Goal: Transaction & Acquisition: Book appointment/travel/reservation

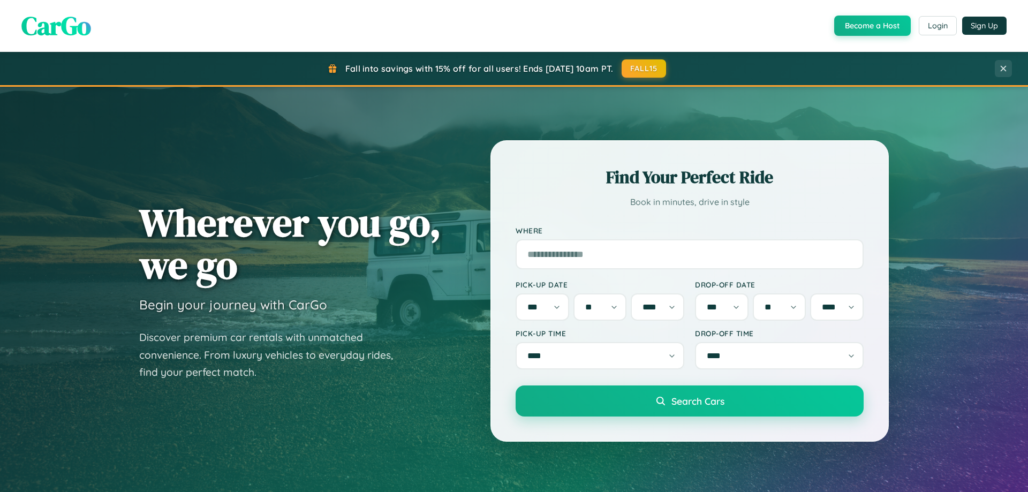
select select "*"
select select "**"
select select "****"
select select "*"
select select "**"
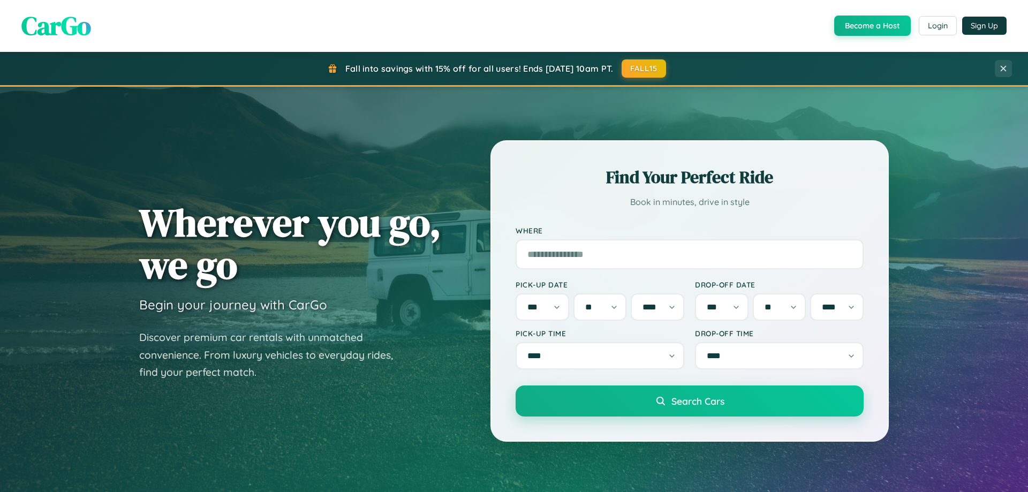
select select "****"
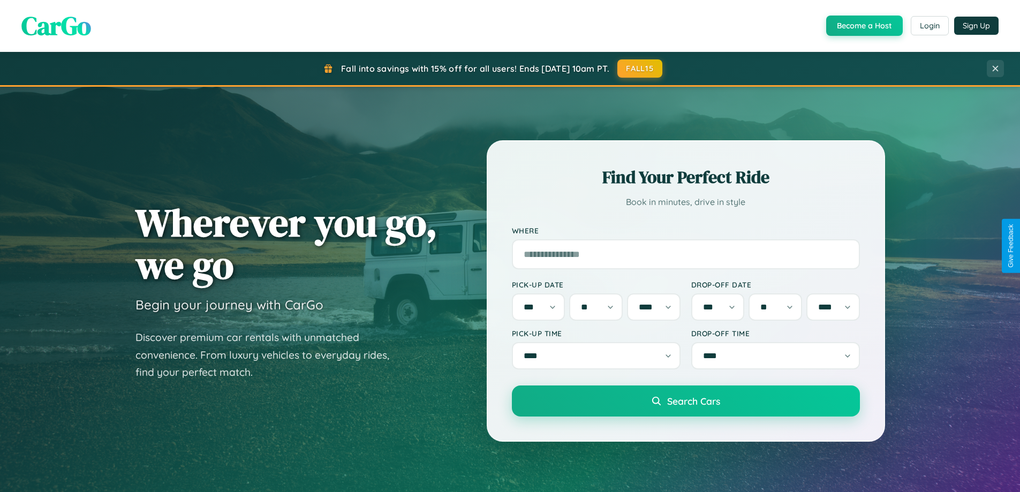
scroll to position [2072, 0]
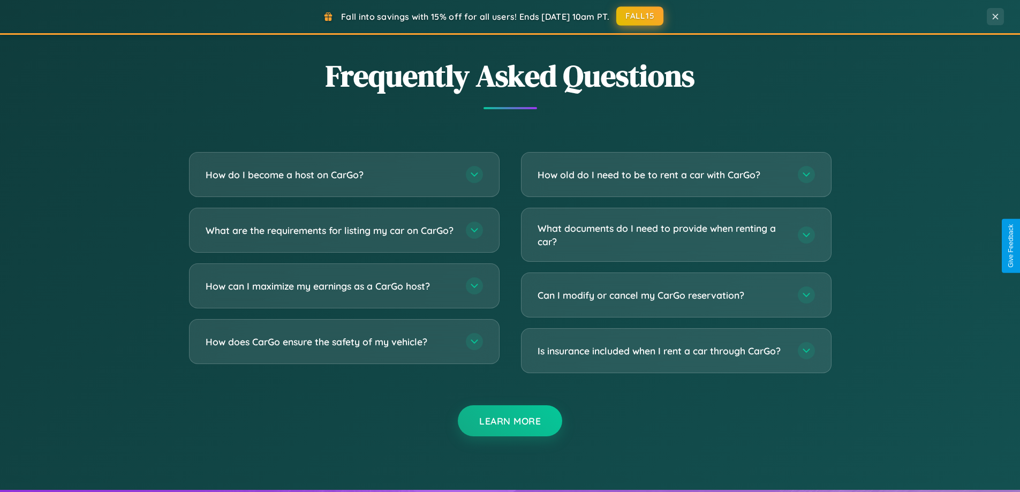
click at [640, 16] on button "FALL15" at bounding box center [639, 15] width 47 height 19
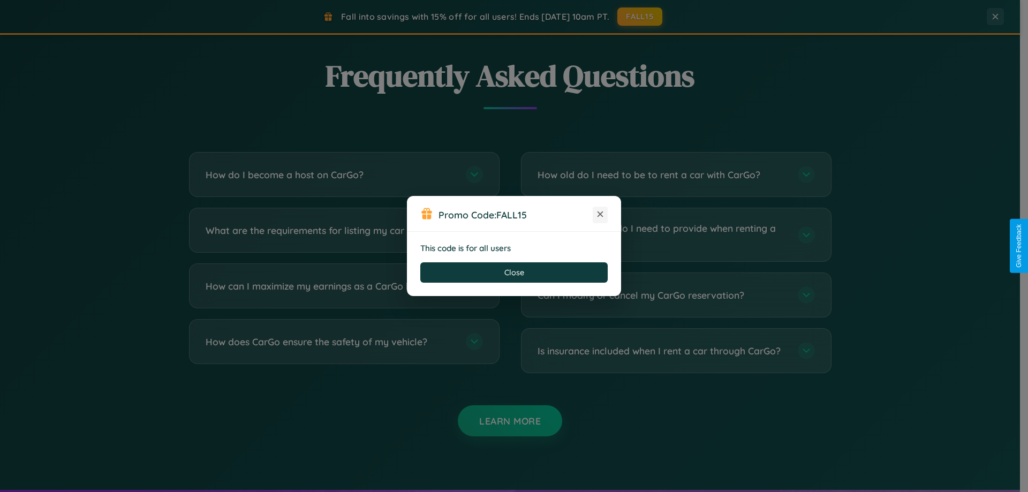
click at [600, 215] on icon at bounding box center [600, 214] width 11 height 11
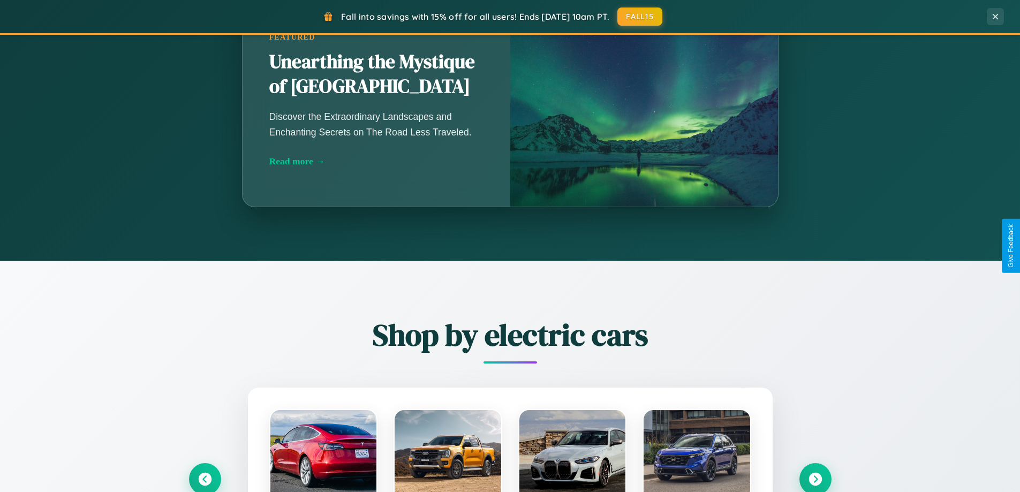
scroll to position [7, 0]
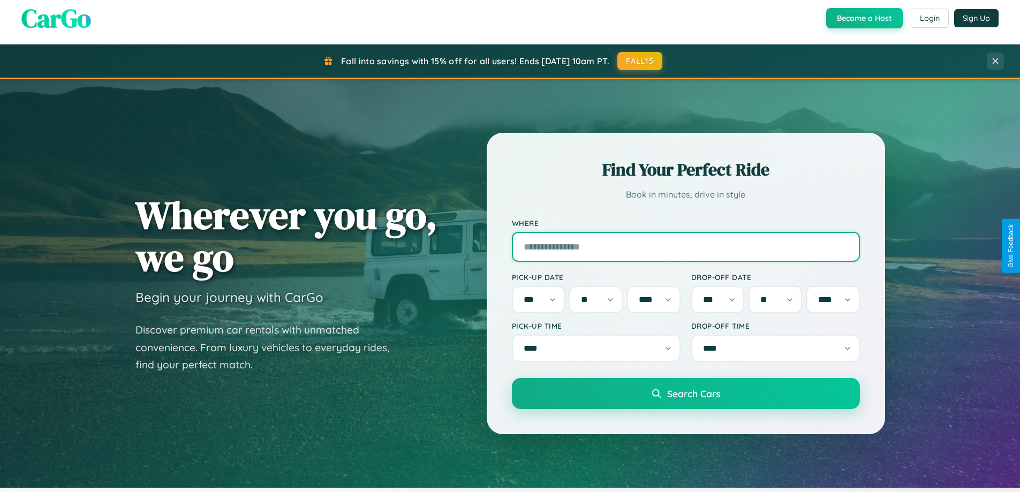
click at [685, 246] on input "Where" at bounding box center [686, 247] width 348 height 30
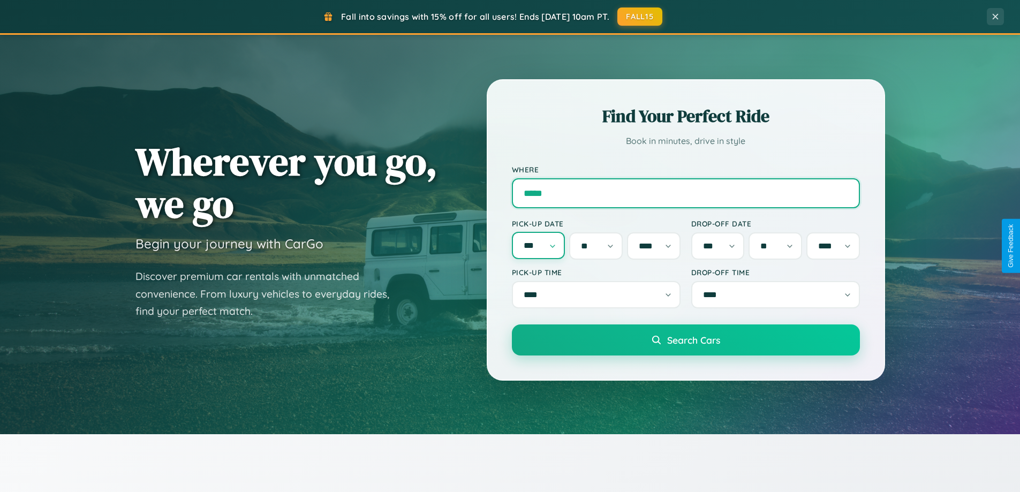
type input "*****"
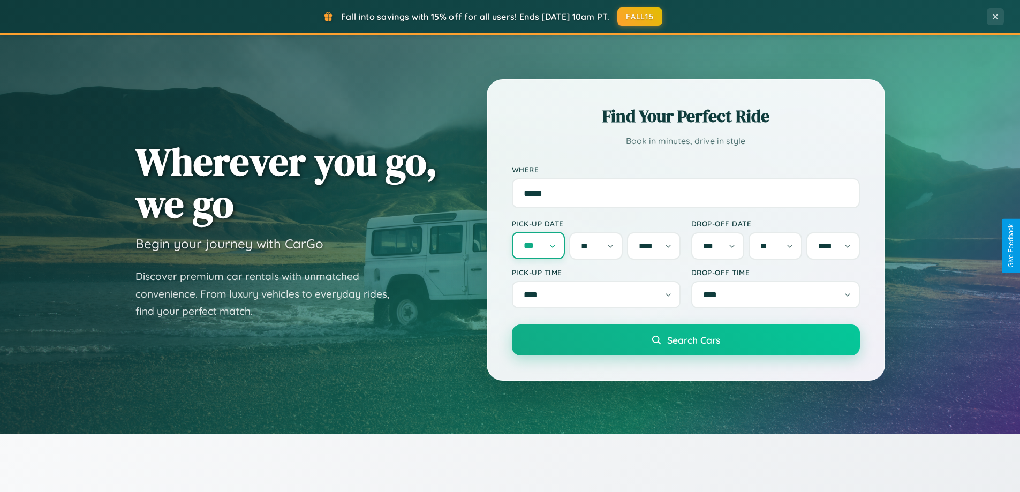
click at [538, 246] on select "*** *** *** *** *** *** *** *** *** *** *** ***" at bounding box center [539, 245] width 54 height 27
select select "**"
click at [596, 246] on select "* * * * * * * * * ** ** ** ** ** ** ** ** ** ** ** ** ** ** ** ** ** ** ** ** *…" at bounding box center [596, 245] width 54 height 27
select select "*"
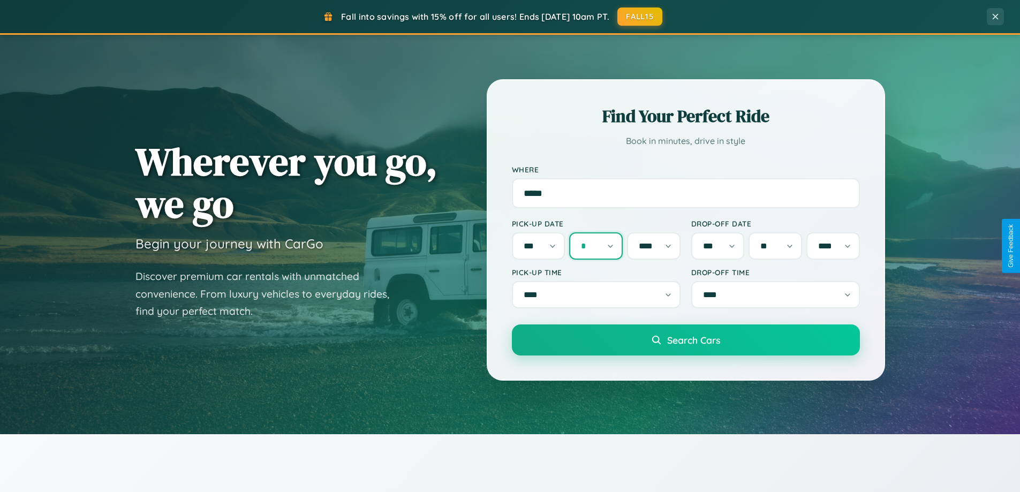
scroll to position [60, 0]
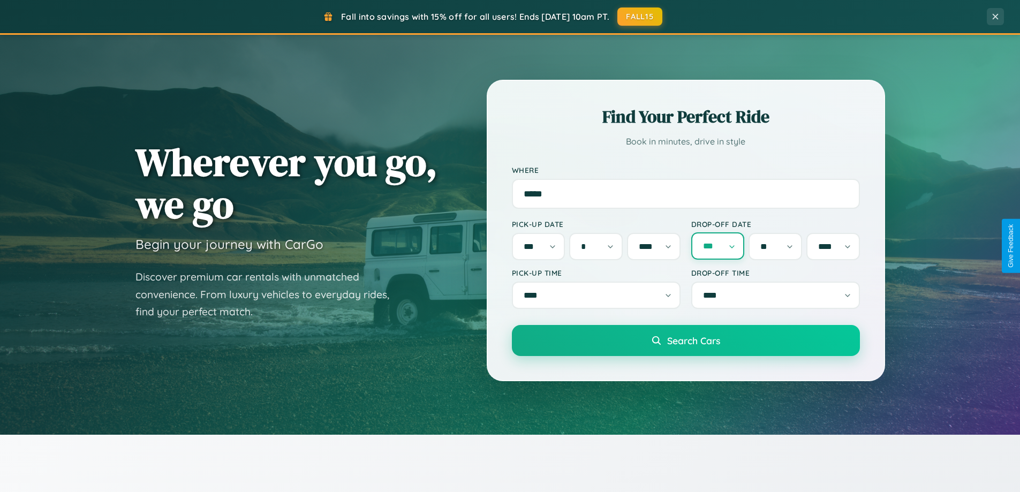
click at [717, 246] on select "*** *** *** *** *** *** *** *** *** *** *** ***" at bounding box center [718, 245] width 54 height 27
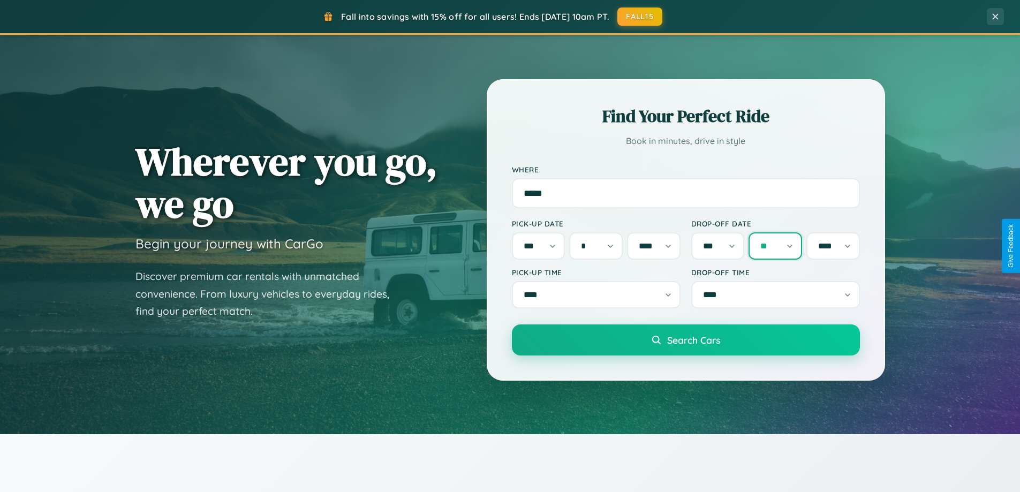
click at [775, 246] on select "* * * * * * * * * ** ** ** ** ** ** ** ** ** ** ** ** ** ** ** ** ** ** ** ** *…" at bounding box center [775, 245] width 54 height 27
select select "*"
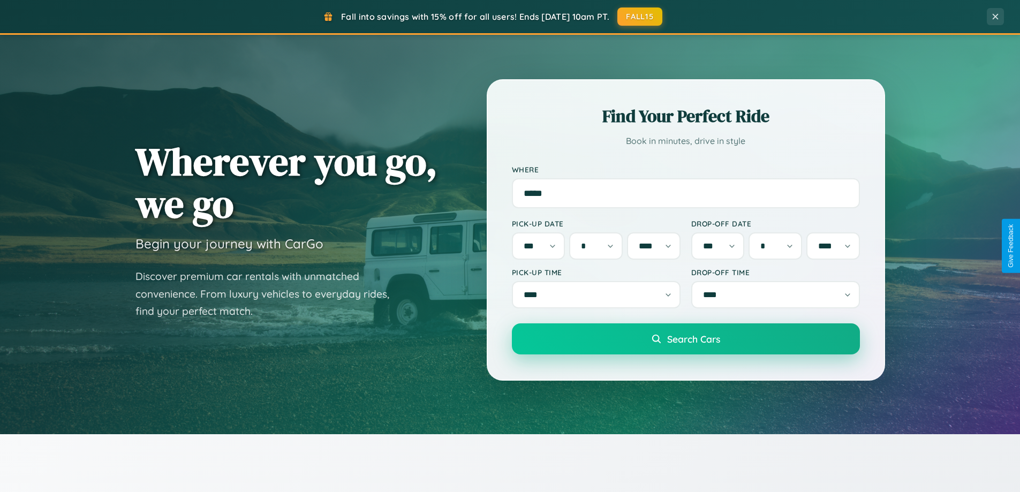
click at [685, 342] on span "Search Cars" at bounding box center [693, 339] width 53 height 12
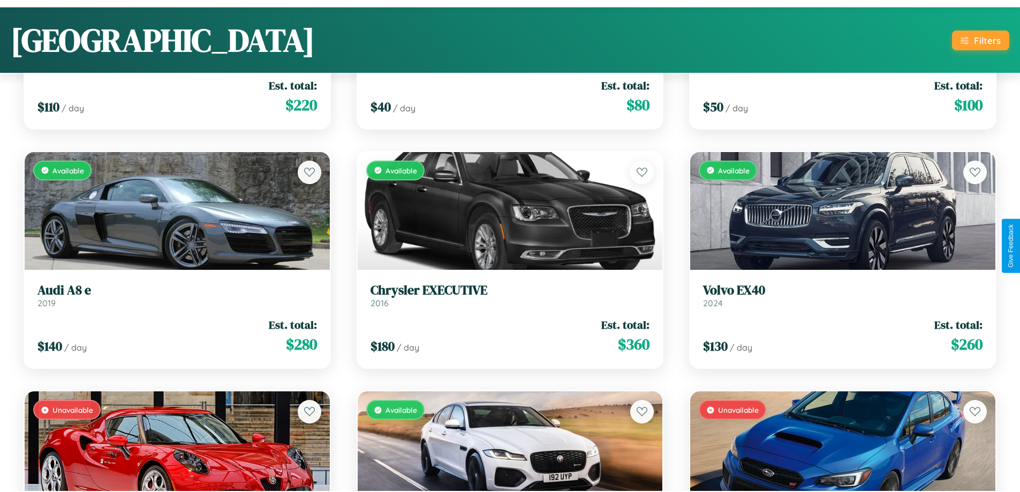
scroll to position [7340, 0]
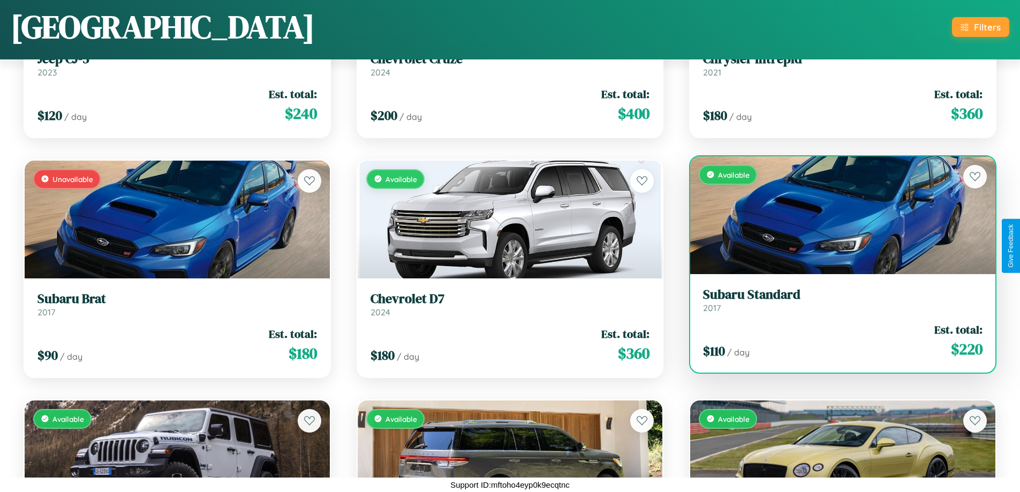
click at [835, 303] on link "Subaru Standard 2017" at bounding box center [842, 300] width 279 height 26
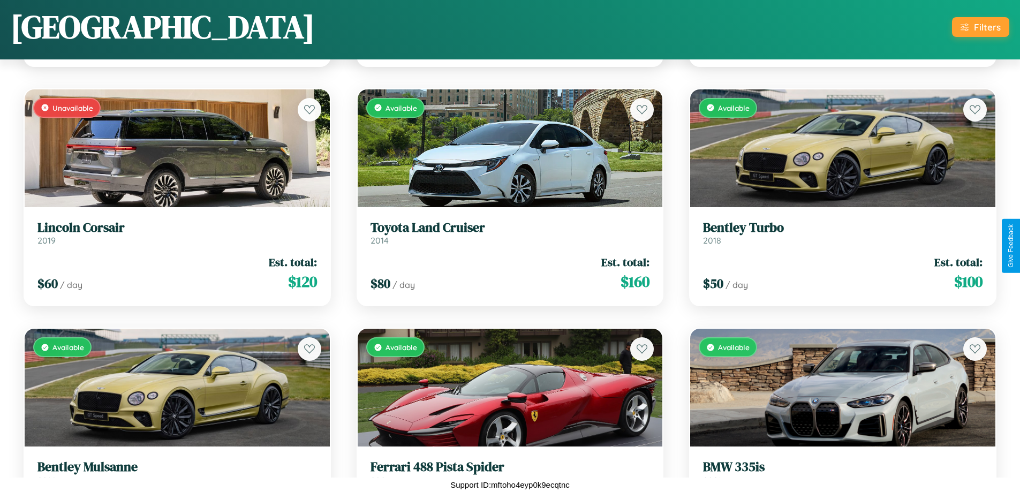
scroll to position [1629, 0]
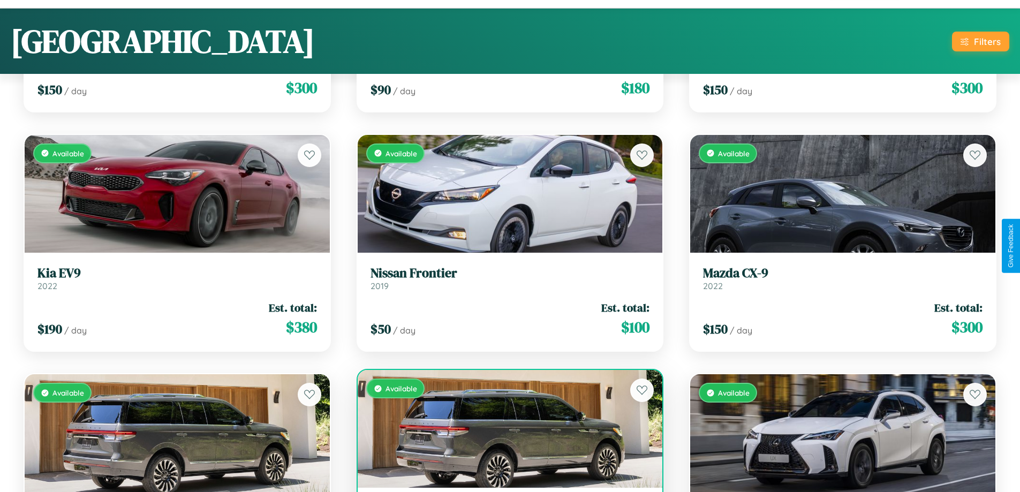
click at [505, 433] on div "Available" at bounding box center [510, 429] width 305 height 118
click at [505, 429] on div "Available" at bounding box center [510, 429] width 305 height 118
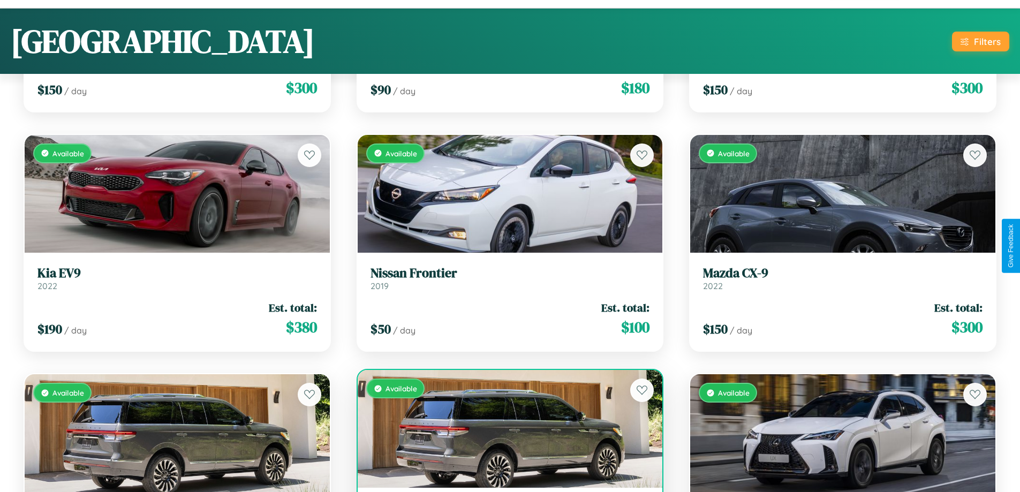
click at [505, 429] on div "Available" at bounding box center [510, 429] width 305 height 118
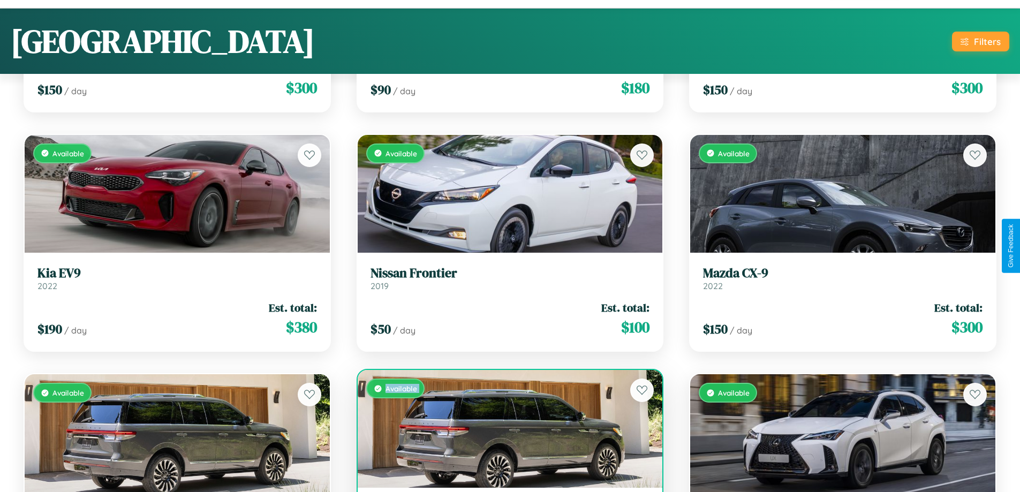
click at [505, 429] on div "Available" at bounding box center [510, 429] width 305 height 118
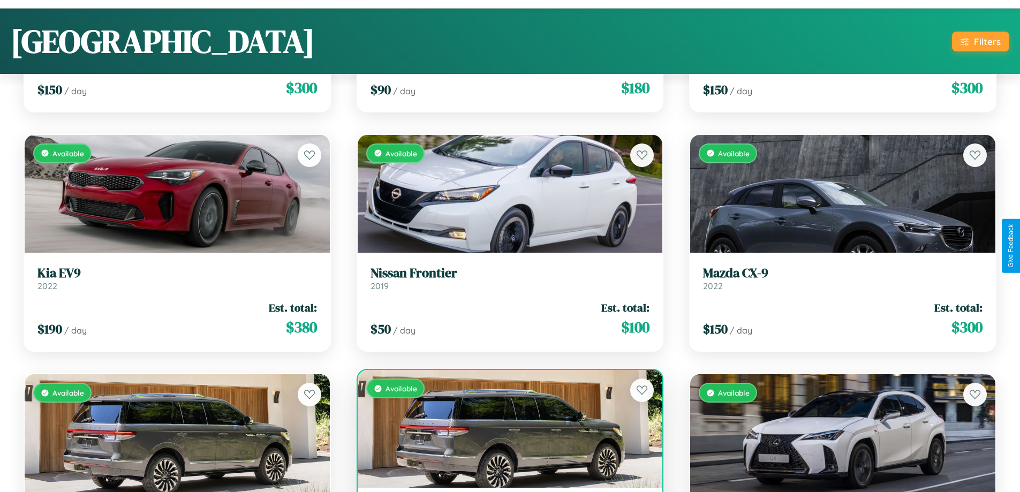
click at [505, 429] on div "Available" at bounding box center [510, 429] width 305 height 118
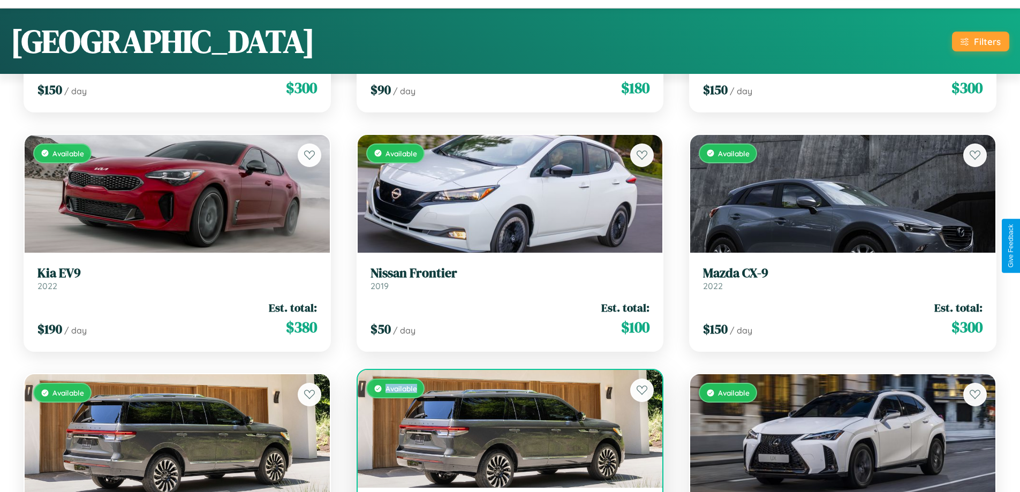
click at [505, 429] on div "Available" at bounding box center [510, 429] width 305 height 118
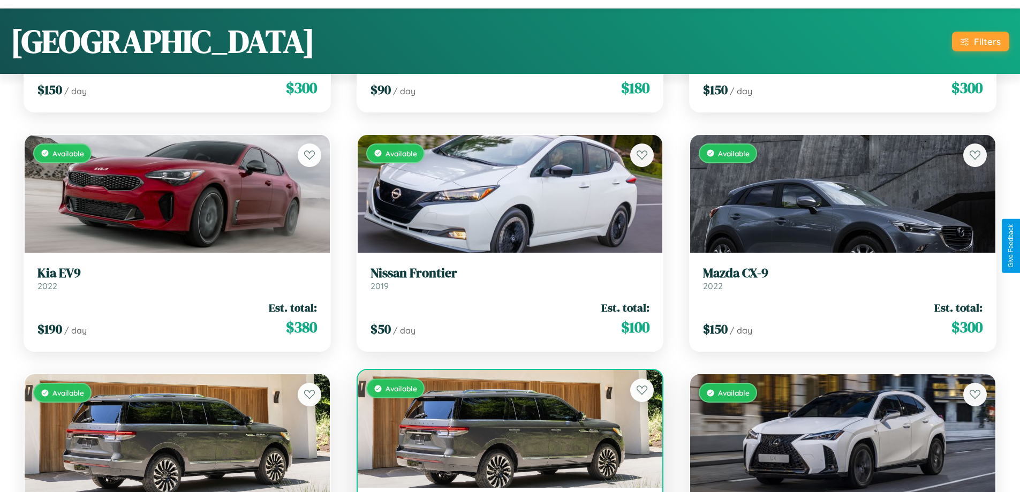
scroll to position [1663, 0]
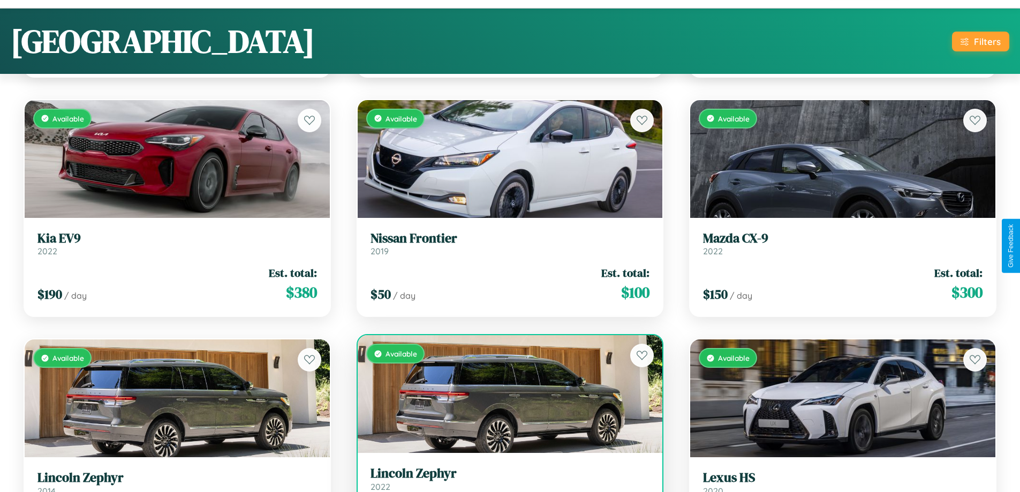
click at [505, 478] on h3 "Lincoln Zephyr" at bounding box center [509, 474] width 279 height 16
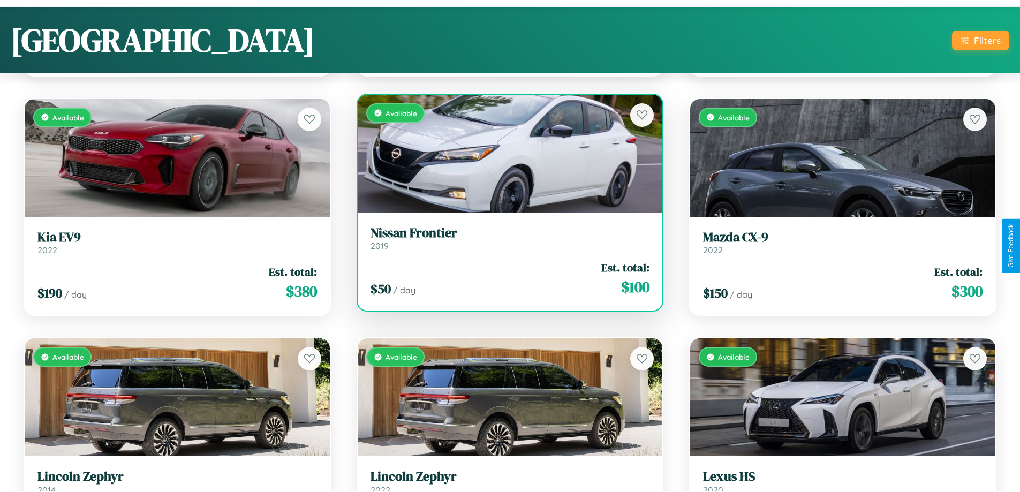
scroll to position [58, 0]
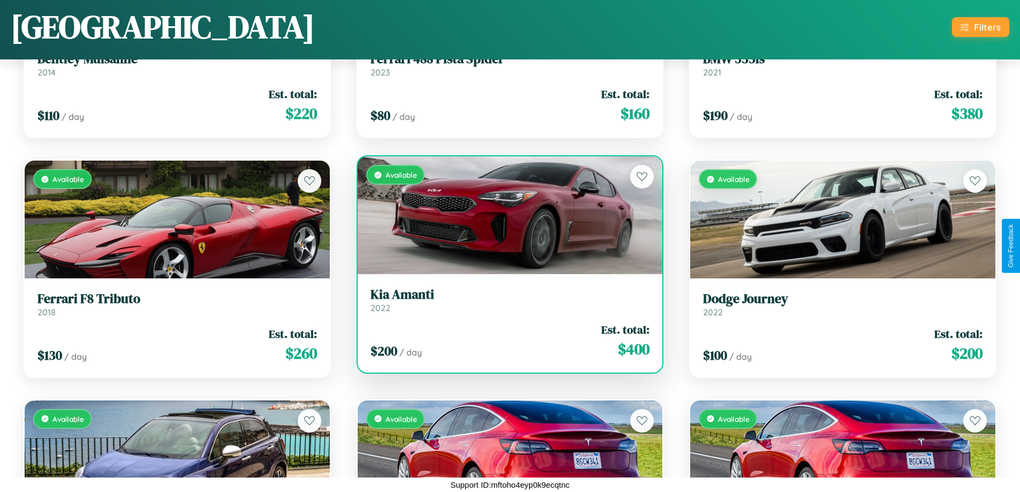
click at [505, 300] on h3 "Kia Amanti" at bounding box center [509, 295] width 279 height 16
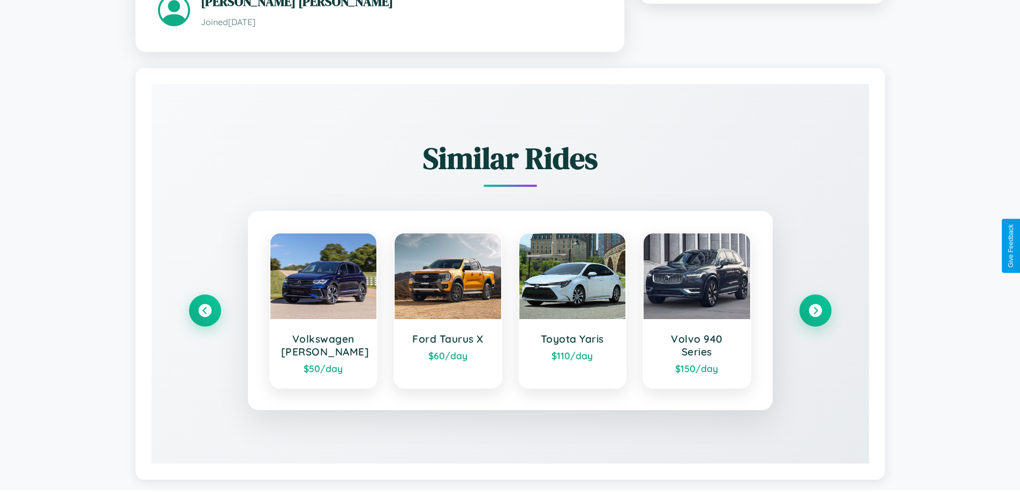
scroll to position [637, 0]
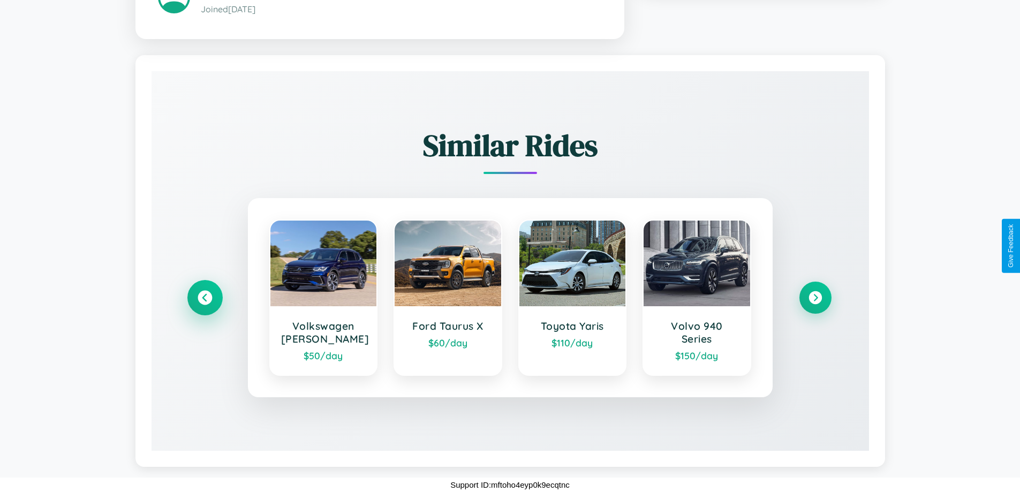
click at [204, 298] on icon at bounding box center [204, 298] width 14 height 14
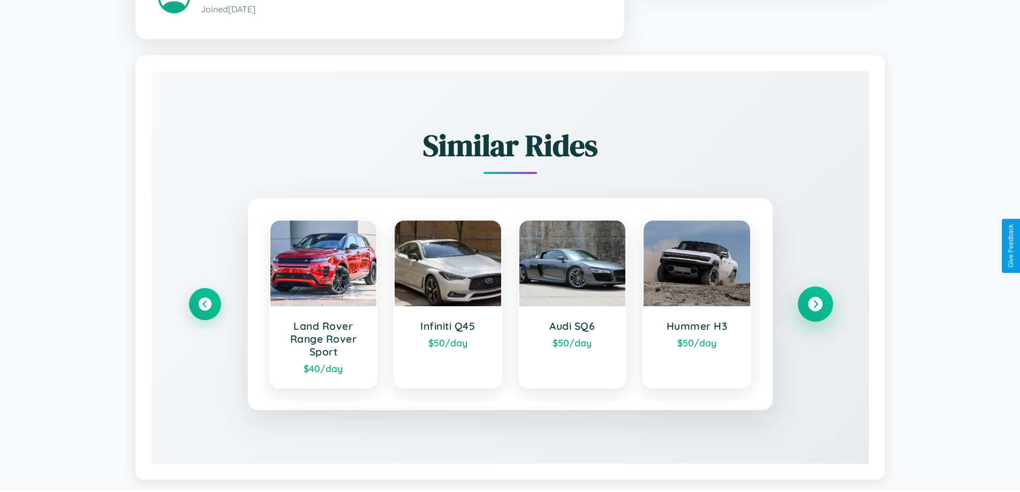
click at [815, 304] on icon at bounding box center [815, 304] width 14 height 14
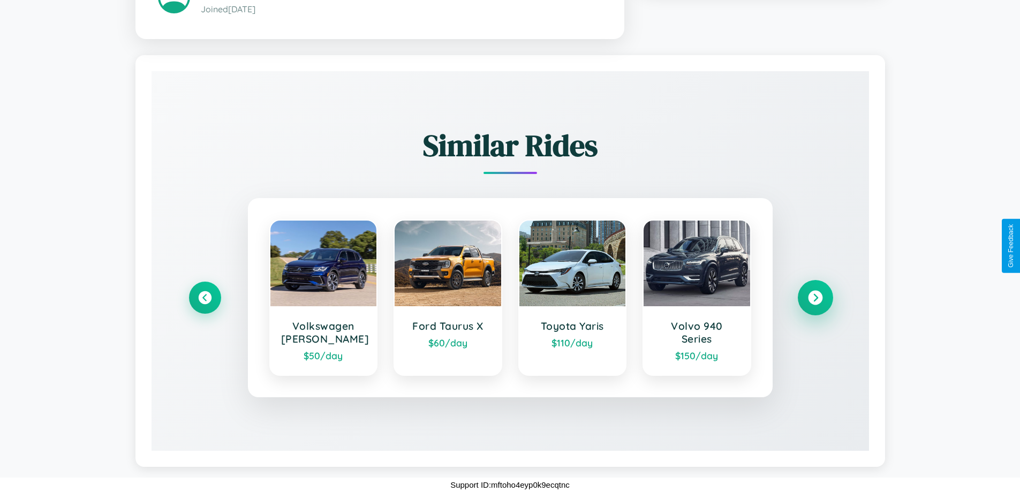
click at [815, 298] on icon at bounding box center [815, 298] width 14 height 14
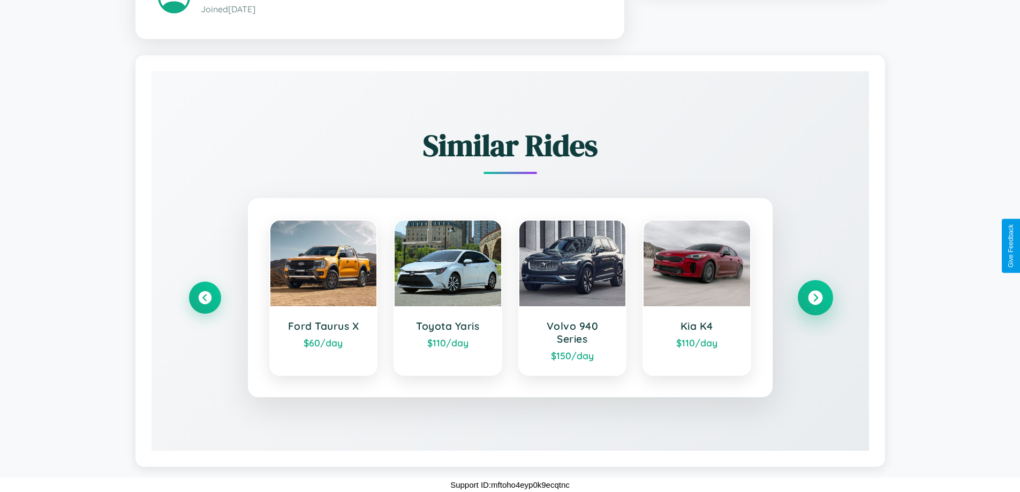
scroll to position [625, 0]
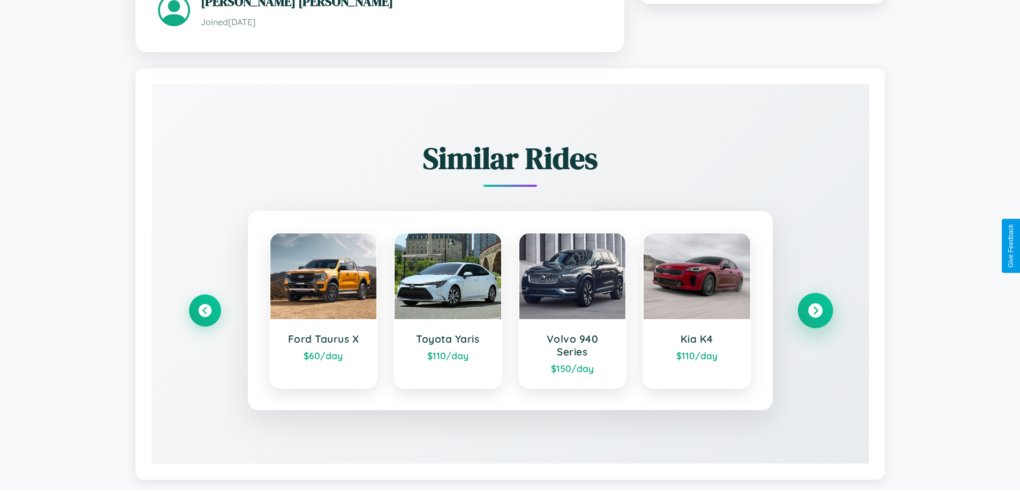
click at [815, 304] on icon at bounding box center [815, 310] width 14 height 14
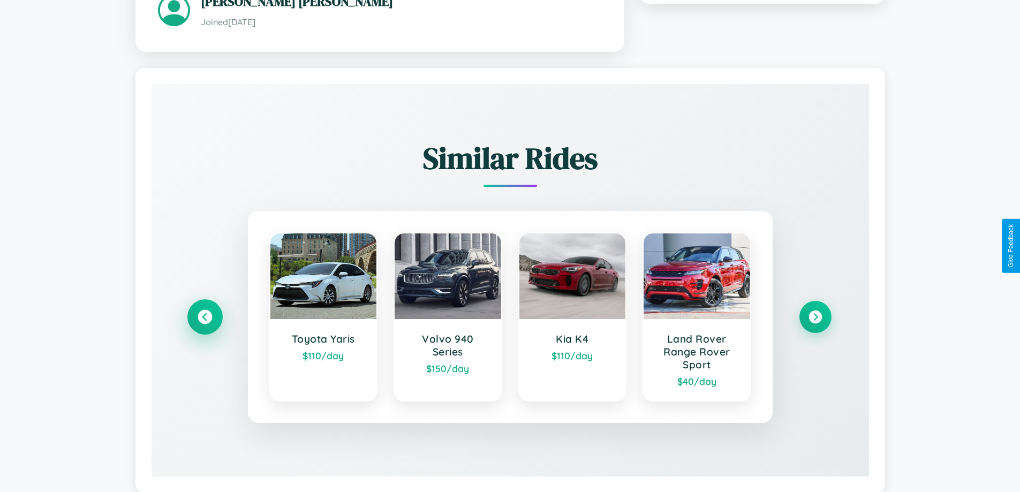
scroll to position [637, 0]
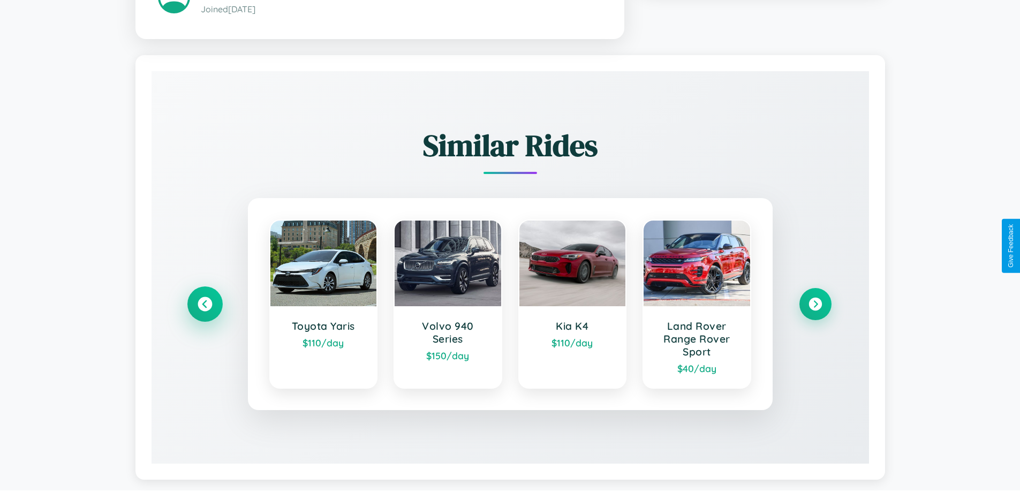
click at [204, 304] on icon at bounding box center [204, 304] width 14 height 14
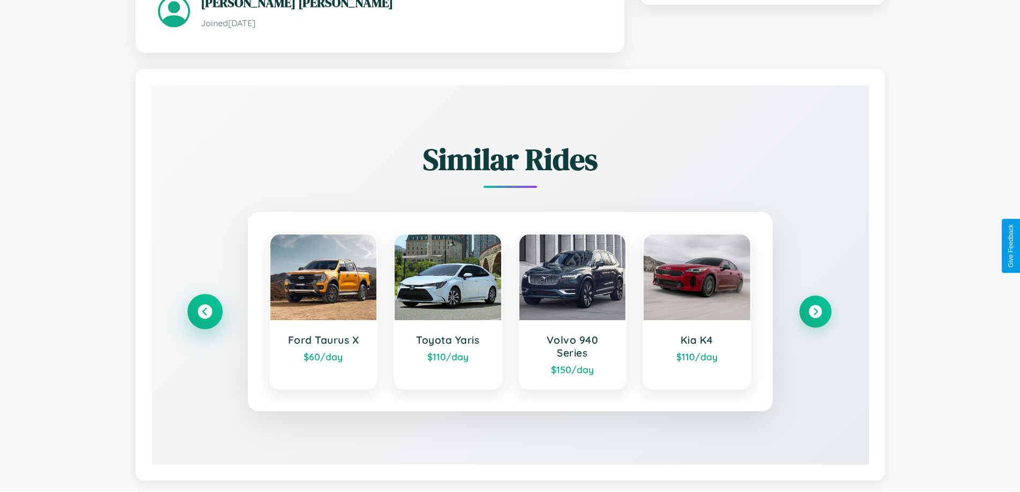
scroll to position [0, 0]
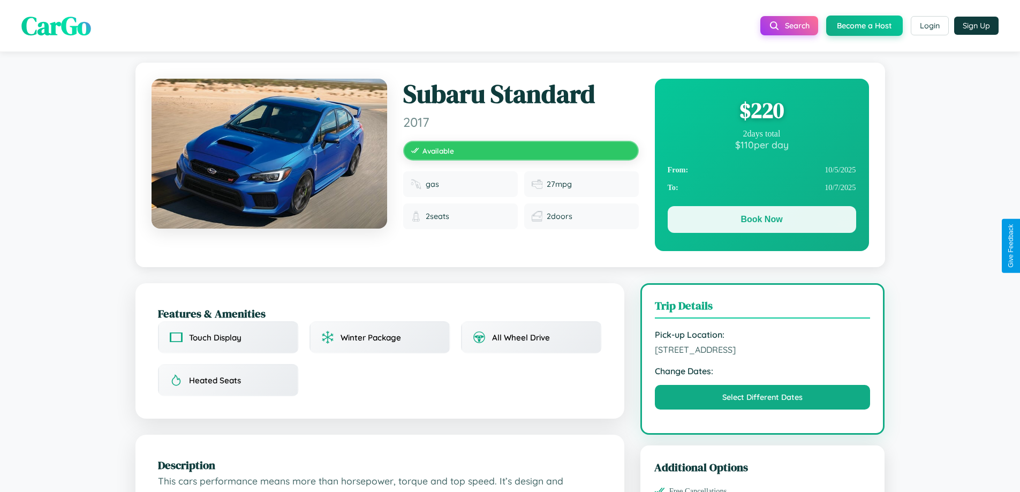
click at [761, 220] on button "Book Now" at bounding box center [761, 219] width 188 height 27
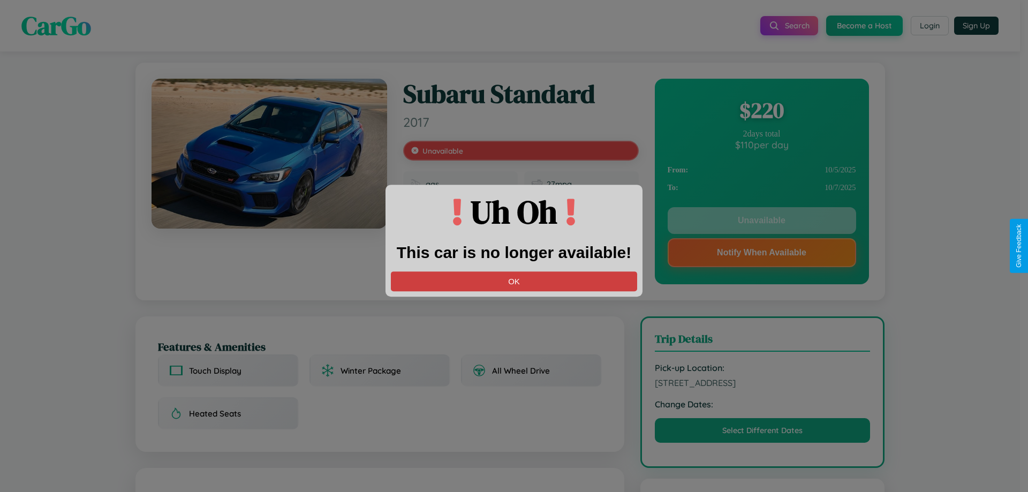
click at [514, 281] on button "OK" at bounding box center [514, 281] width 246 height 20
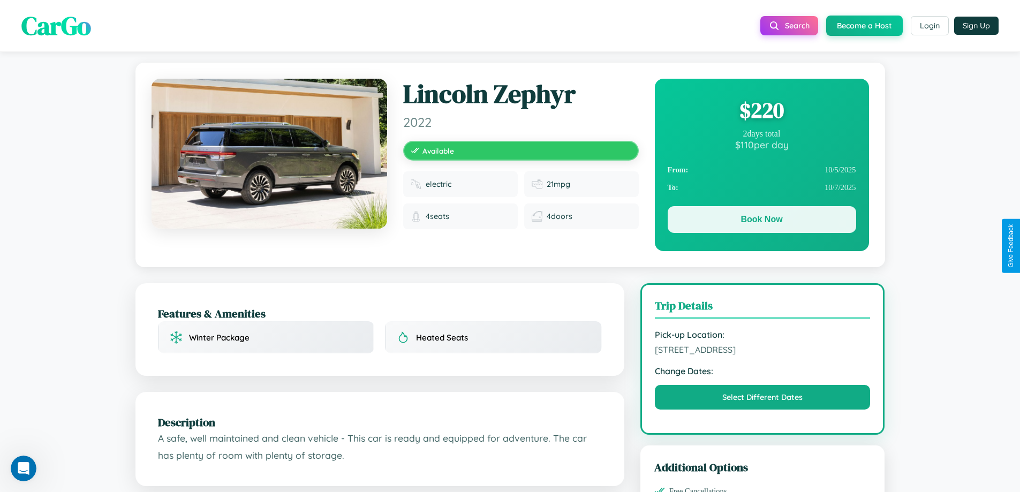
click at [761, 219] on button "Book Now" at bounding box center [761, 219] width 188 height 27
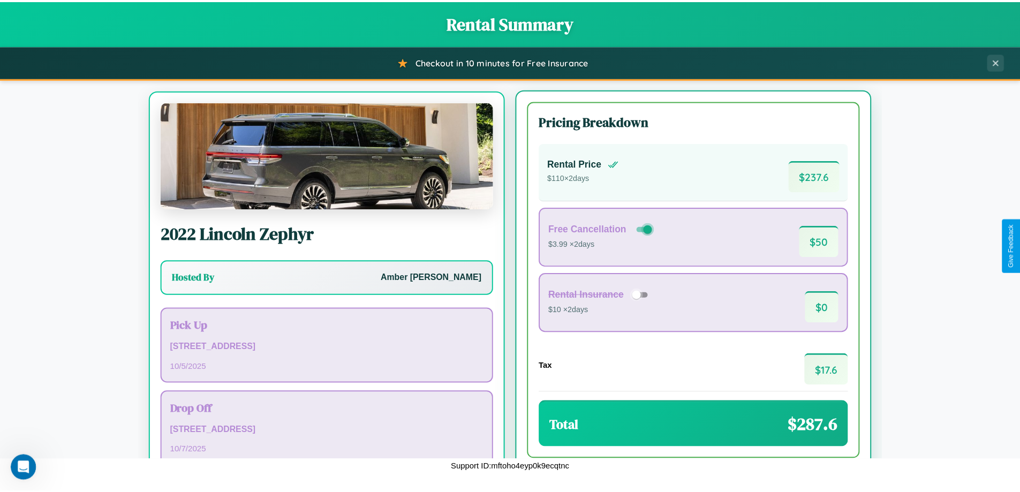
scroll to position [50, 0]
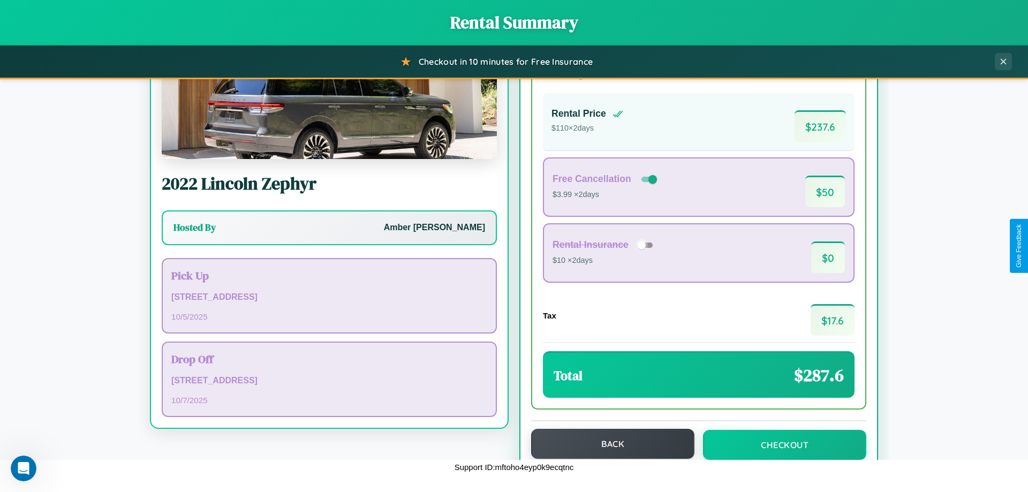
click at [607, 444] on button "Back" at bounding box center [612, 444] width 163 height 30
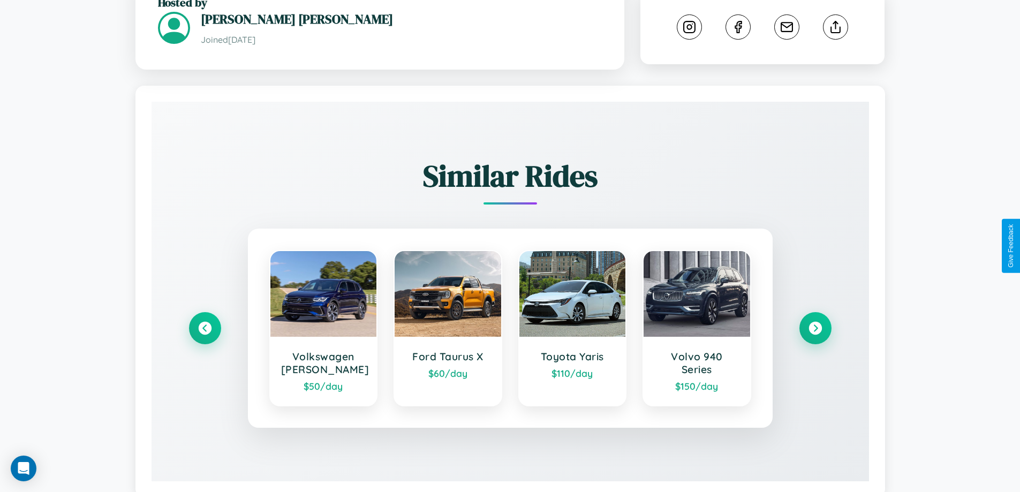
scroll to position [595, 0]
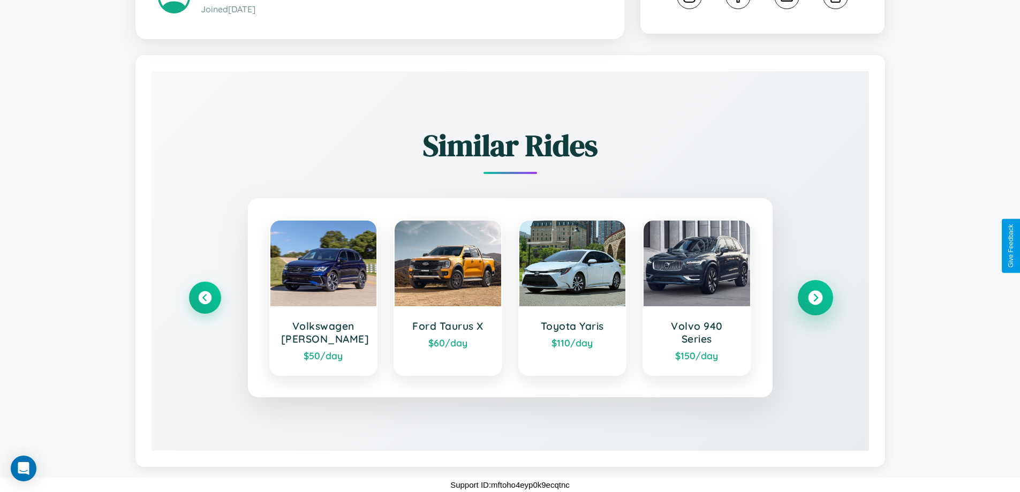
click at [815, 298] on icon at bounding box center [815, 298] width 14 height 14
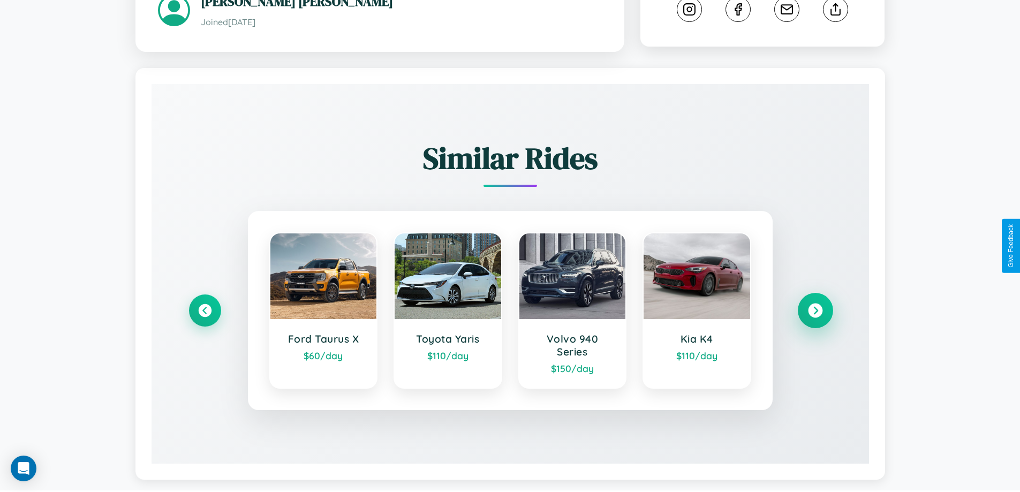
click at [815, 304] on icon at bounding box center [815, 310] width 14 height 14
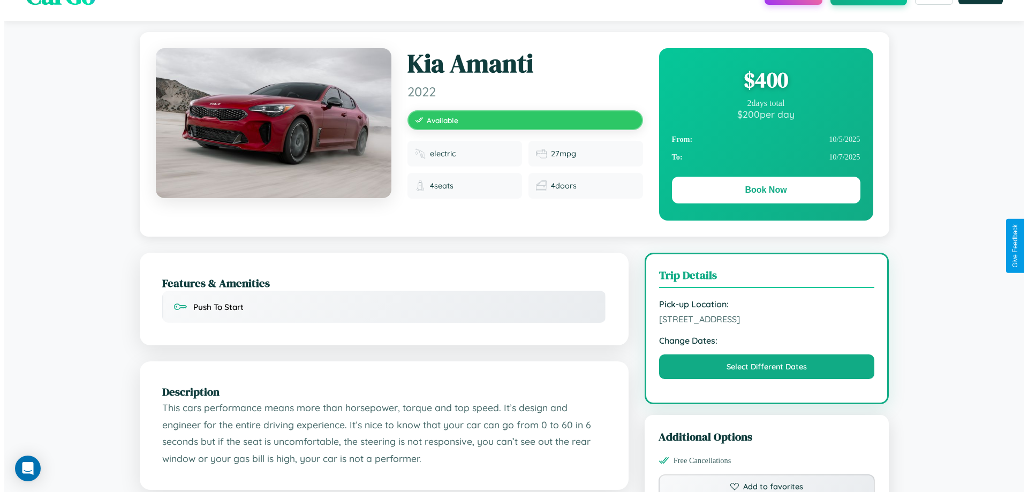
scroll to position [0, 0]
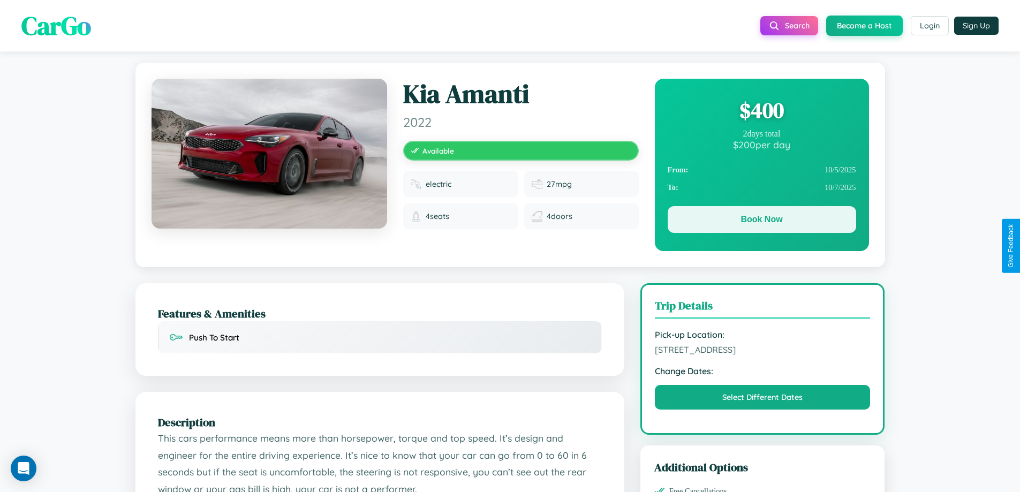
click at [761, 219] on button "Book Now" at bounding box center [761, 219] width 188 height 27
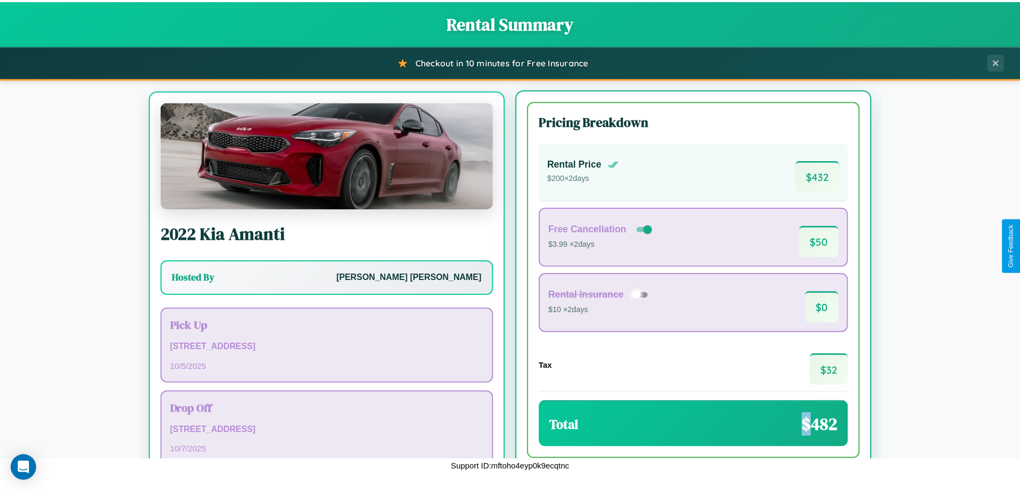
scroll to position [50, 0]
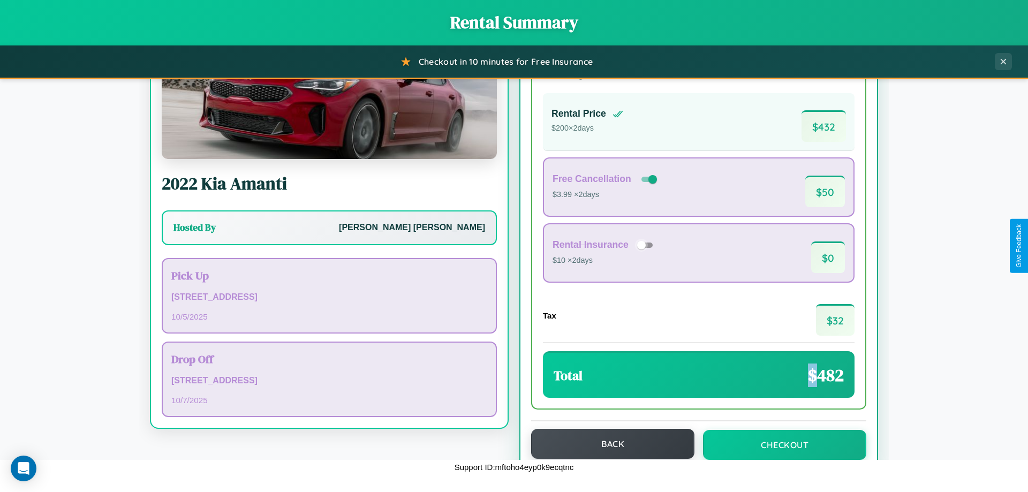
click at [607, 444] on button "Back" at bounding box center [612, 444] width 163 height 30
